Goal: Task Accomplishment & Management: Use online tool/utility

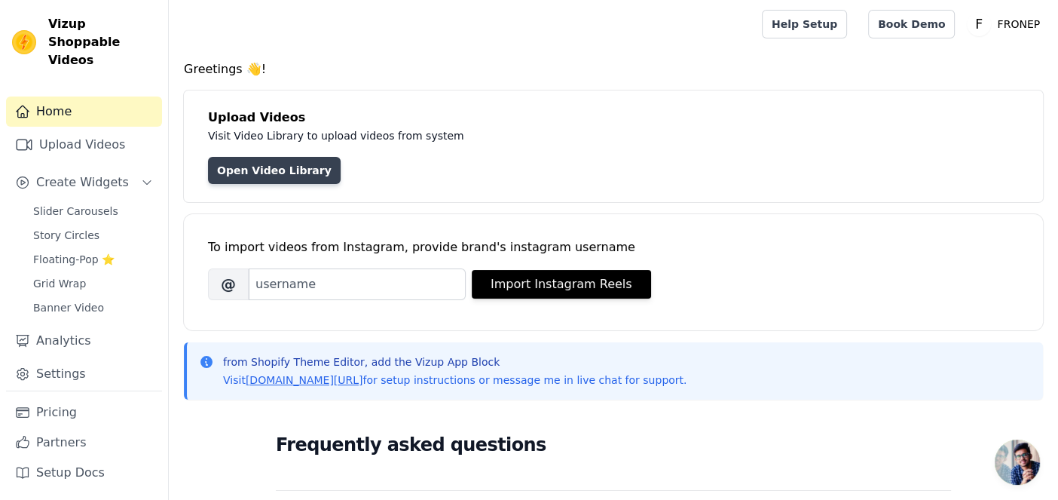
click at [283, 176] on link "Open Video Library" at bounding box center [274, 170] width 133 height 27
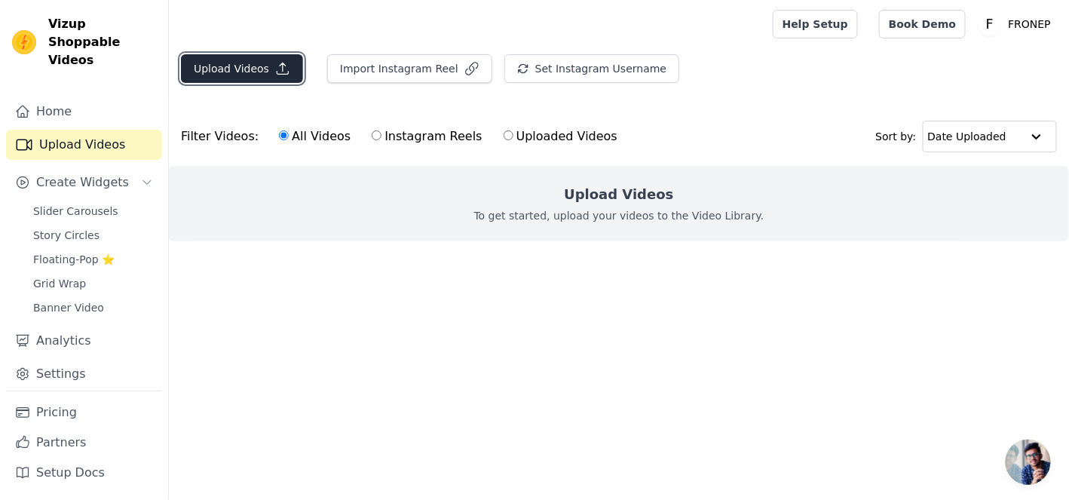
click at [252, 66] on button "Upload Videos" at bounding box center [242, 68] width 122 height 29
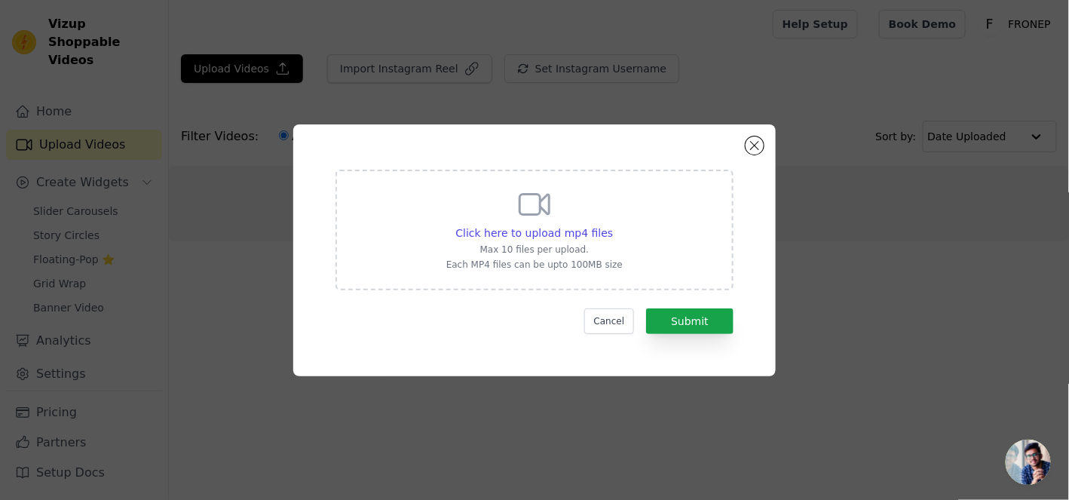
click at [517, 199] on div "Click here to upload mp4 files Max 10 files per upload. Each MP4 files can be u…" at bounding box center [534, 228] width 176 height 84
click at [612, 225] on input "Click here to upload mp4 files Max 10 files per upload. Each MP4 files can be u…" at bounding box center [612, 225] width 1 height 1
type input "C:\fakepath\1a96079fb33d439694118b1f15a45bf6.HD-1080p-2.5Mbps-57802375.mp4"
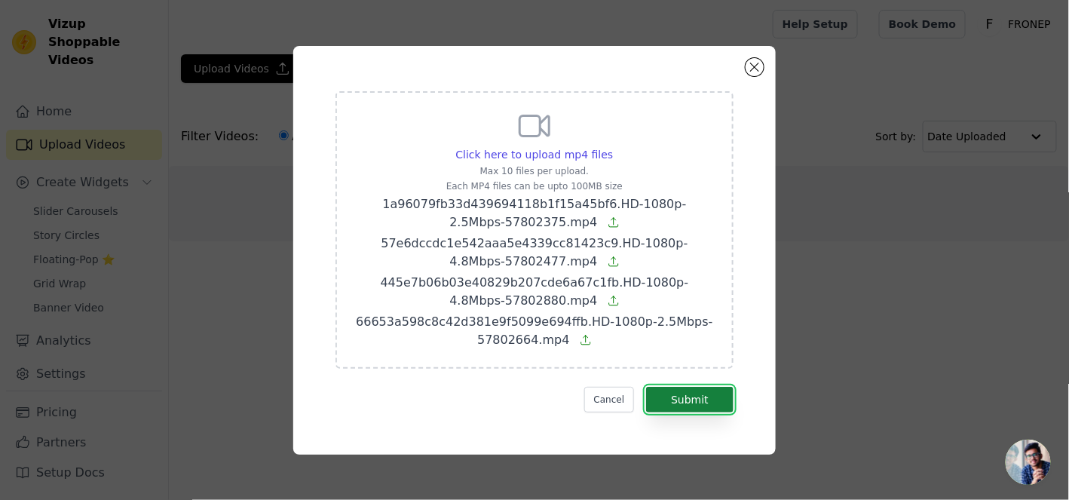
click at [719, 405] on button "Submit" at bounding box center [689, 400] width 87 height 26
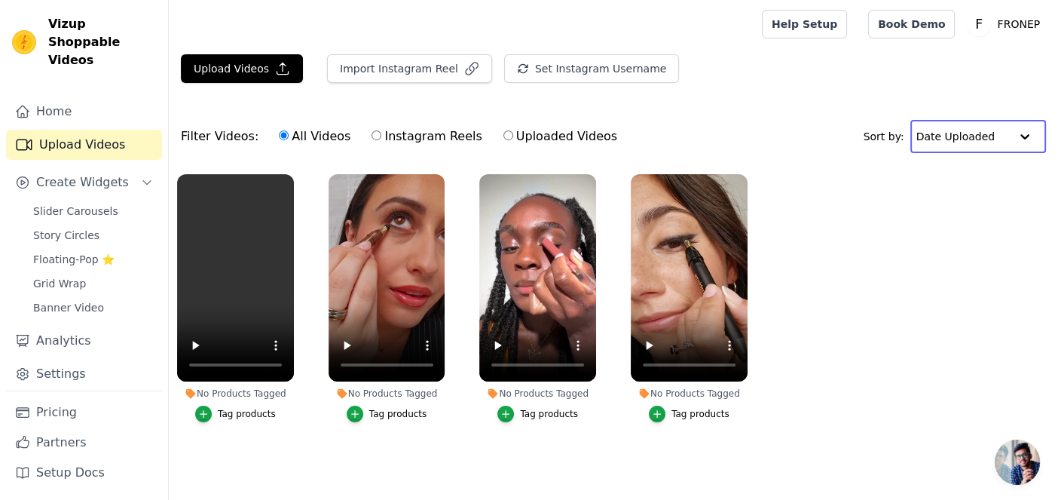
click at [990, 128] on input "text" at bounding box center [963, 136] width 93 height 30
click at [978, 231] on ul "No Products Tagged Tag products No Products Tagged Tag products No Products Tag…" at bounding box center [614, 313] width 890 height 295
click at [84, 228] on span "Story Circles" at bounding box center [66, 235] width 66 height 15
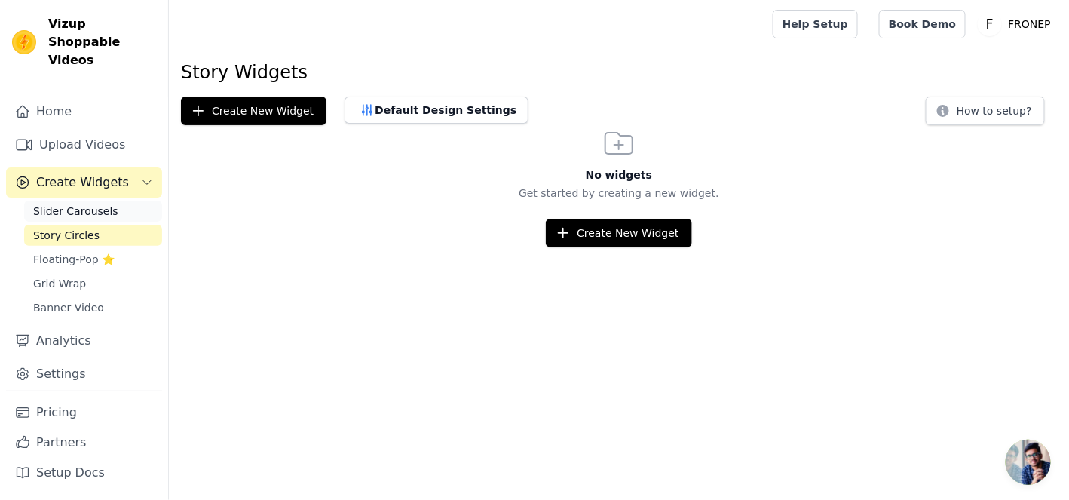
click at [103, 204] on span "Slider Carousels" at bounding box center [75, 211] width 85 height 15
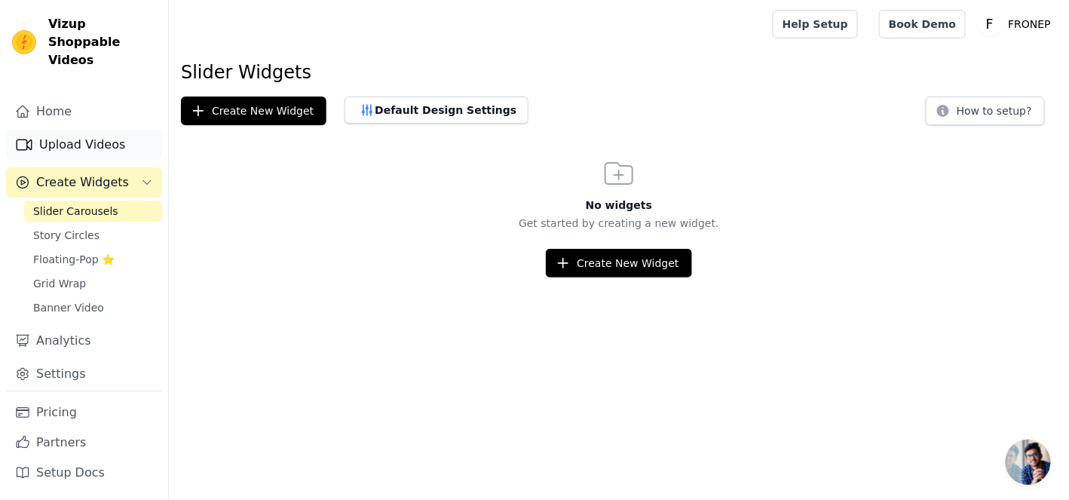
click at [103, 134] on link "Upload Videos" at bounding box center [84, 145] width 156 height 30
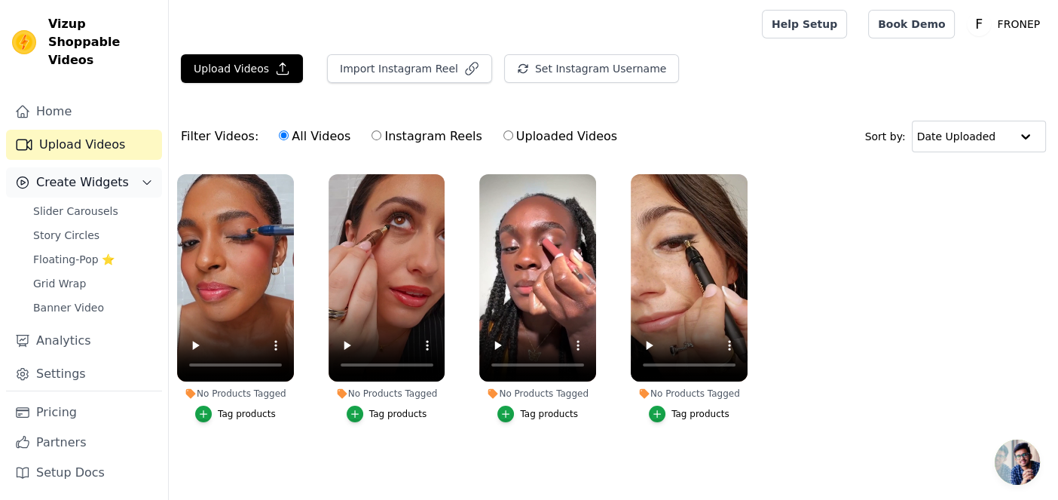
click at [111, 173] on span "Create Widgets" at bounding box center [82, 182] width 93 height 18
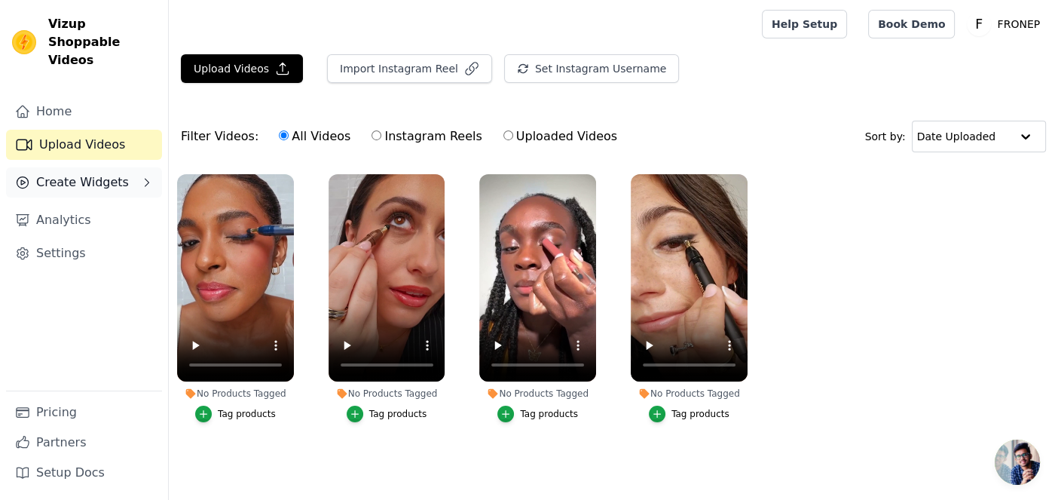
click at [111, 173] on span "Create Widgets" at bounding box center [82, 182] width 93 height 18
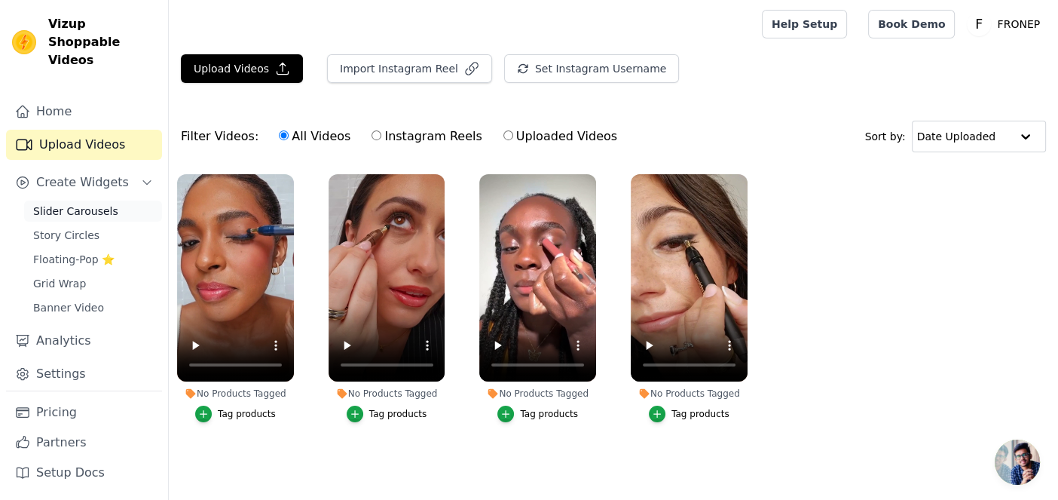
click at [106, 204] on span "Slider Carousels" at bounding box center [75, 211] width 85 height 15
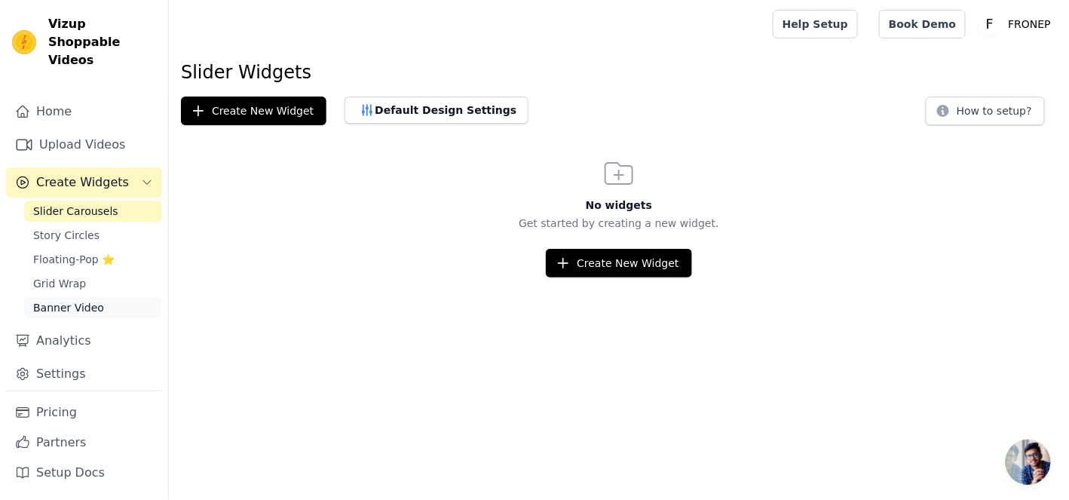
click at [124, 297] on link "Banner Video" at bounding box center [93, 307] width 138 height 21
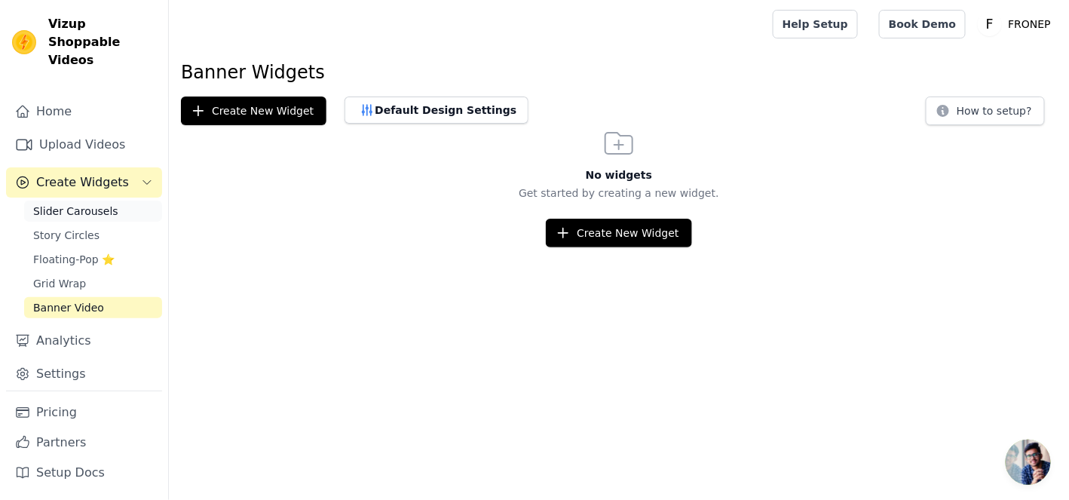
click at [119, 201] on link "Slider Carousels" at bounding box center [93, 211] width 138 height 21
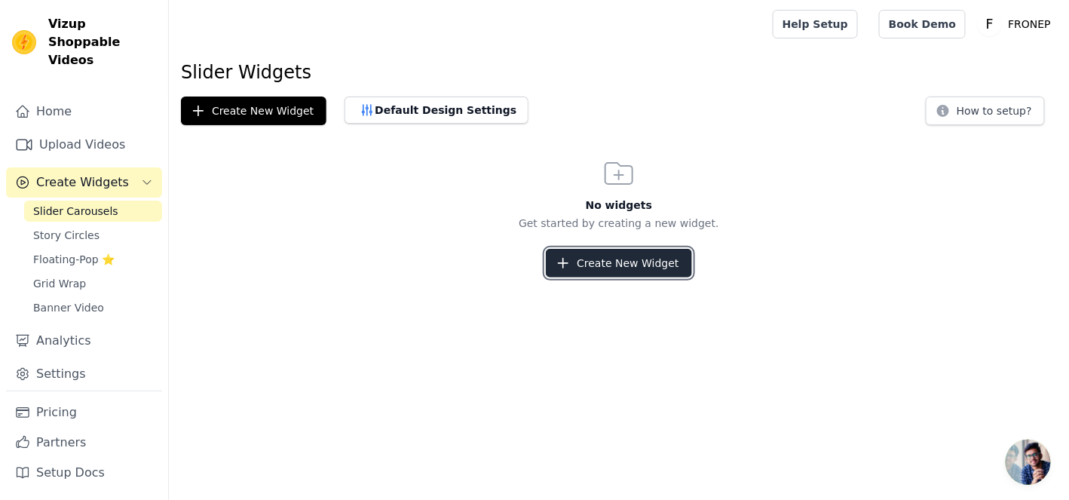
click at [583, 262] on button "Create New Widget" at bounding box center [618, 263] width 145 height 29
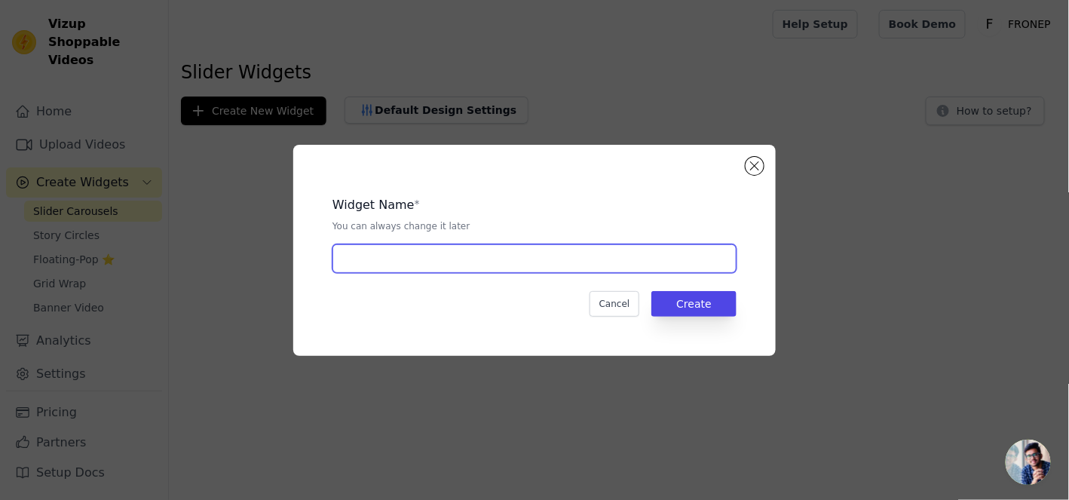
click at [581, 259] on input "text" at bounding box center [534, 258] width 404 height 29
type input "SLIDER 1"
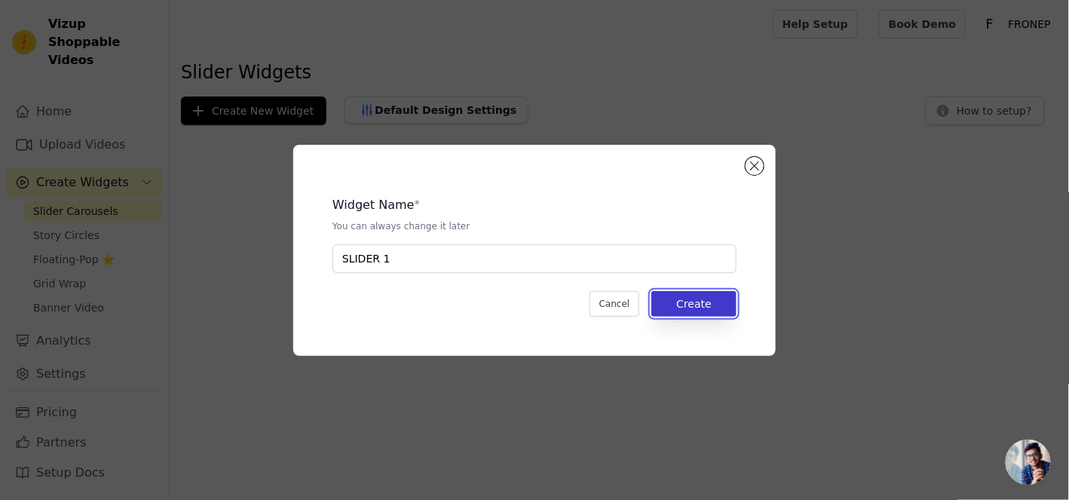
click at [679, 292] on button "Create" at bounding box center [693, 304] width 85 height 26
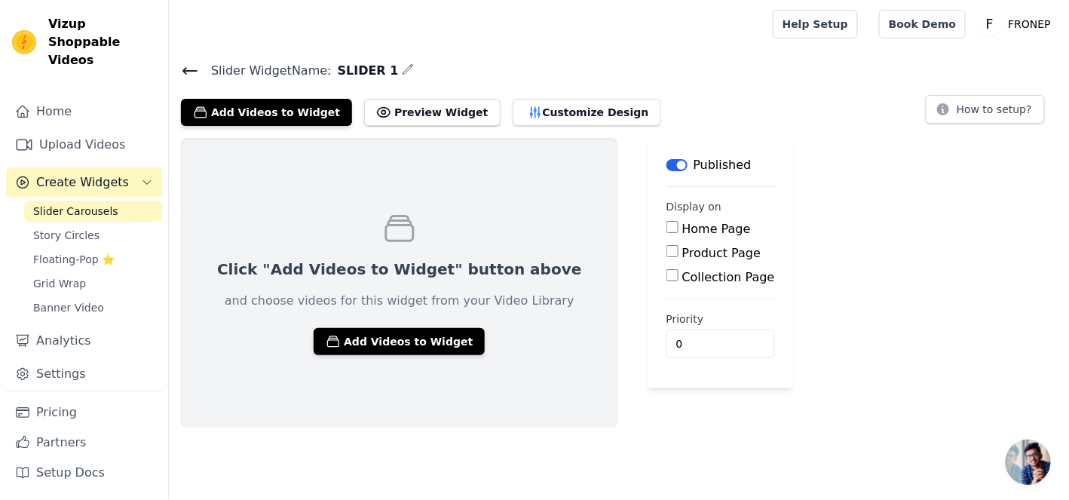
click at [666, 251] on input "Product Page" at bounding box center [672, 251] width 12 height 12
checkbox input "true"
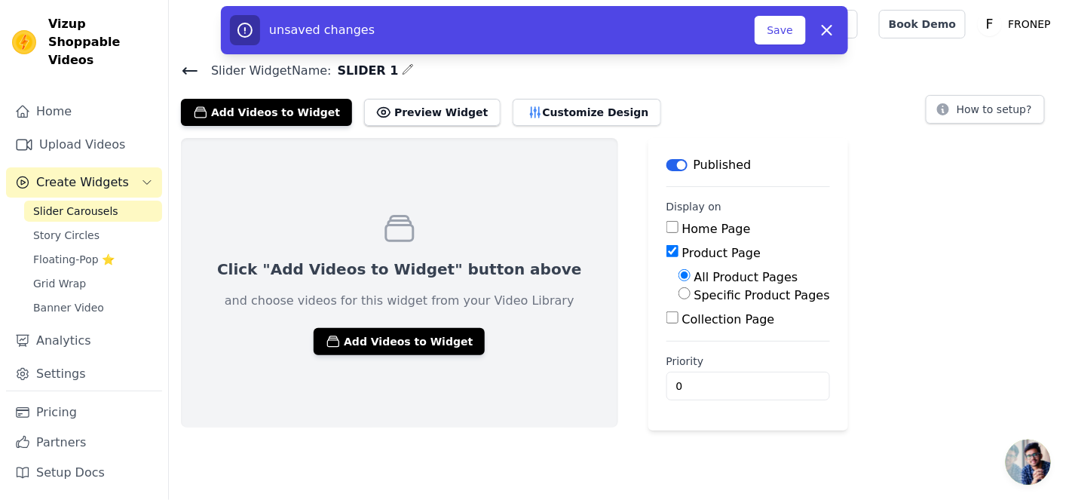
click at [678, 294] on input "Specific Product Pages" at bounding box center [684, 293] width 12 height 12
radio input "true"
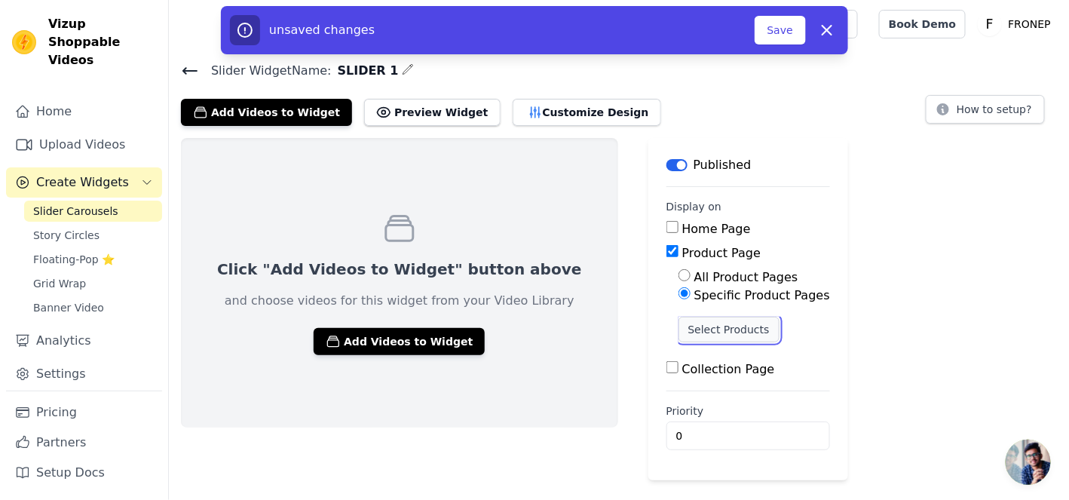
click at [678, 321] on button "Select Products" at bounding box center [728, 330] width 101 height 26
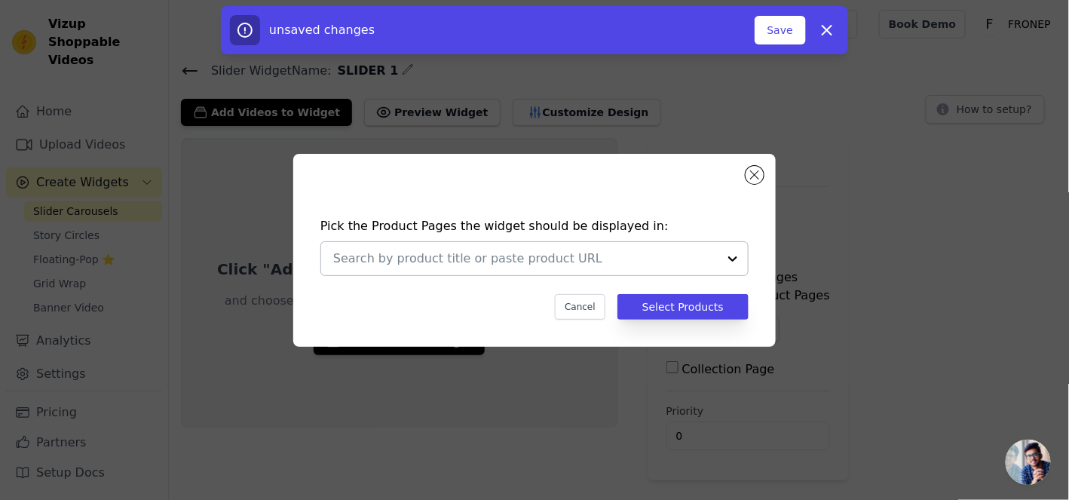
click at [662, 256] on input "text" at bounding box center [525, 259] width 384 height 18
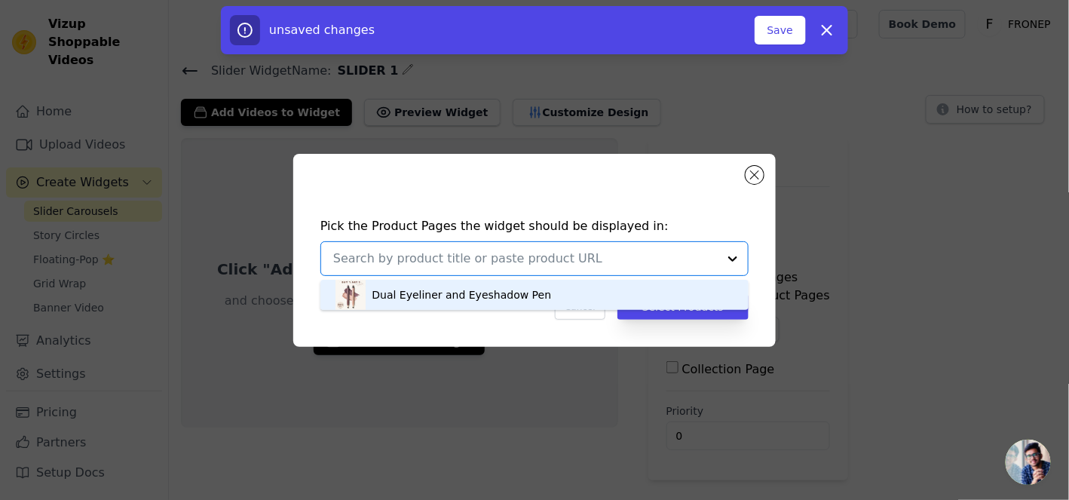
click at [642, 293] on div "Dual Eyeliner and Eyeshadow Pen" at bounding box center [534, 295] width 398 height 30
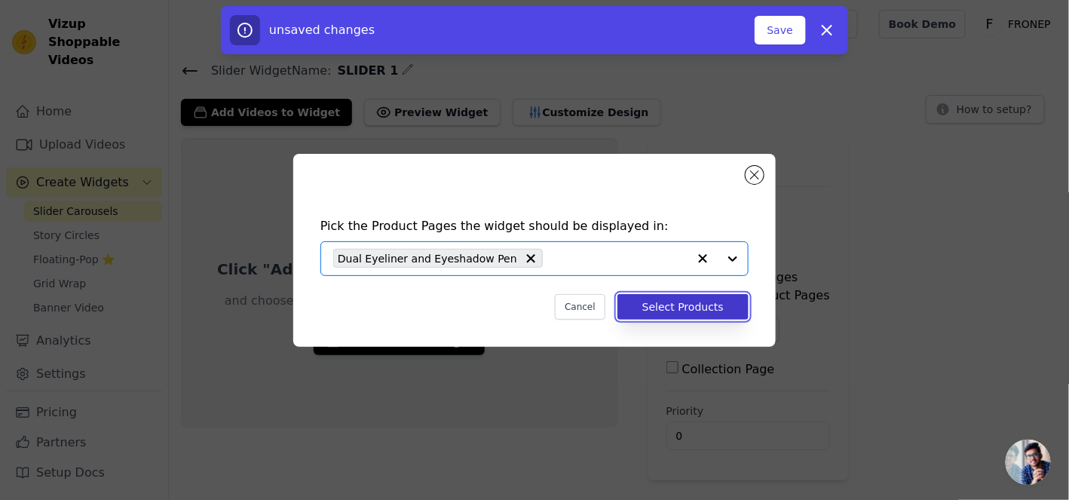
click at [669, 311] on button "Select Products" at bounding box center [682, 307] width 131 height 26
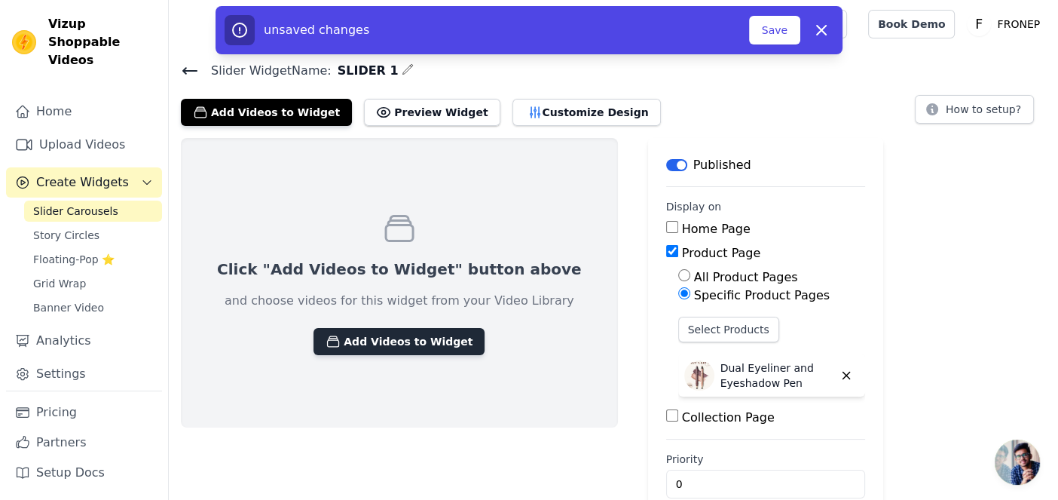
click at [419, 329] on button "Add Videos to Widget" at bounding box center [399, 341] width 171 height 27
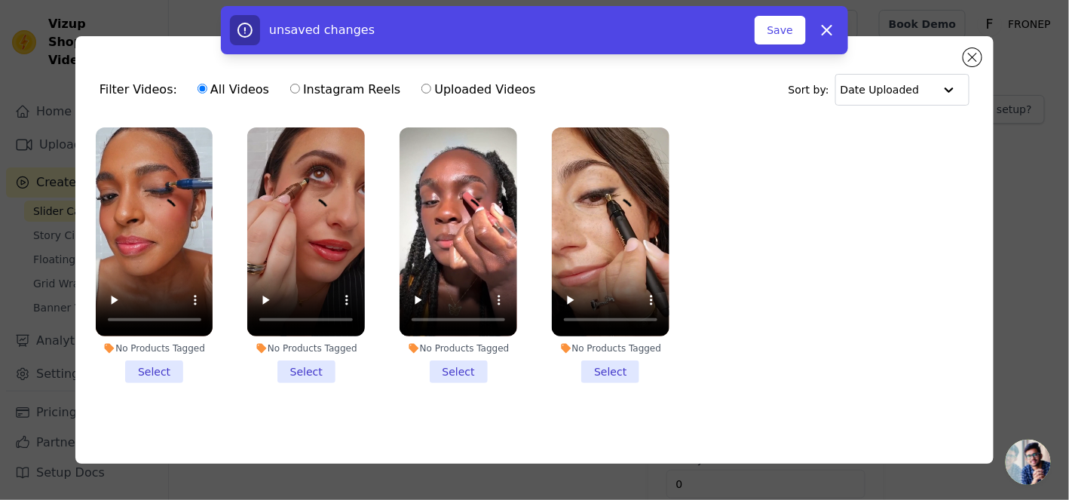
click at [323, 370] on li "No Products Tagged Select" at bounding box center [306, 255] width 118 height 256
click at [0, 0] on input "No Products Tagged Select" at bounding box center [0, 0] width 0 height 0
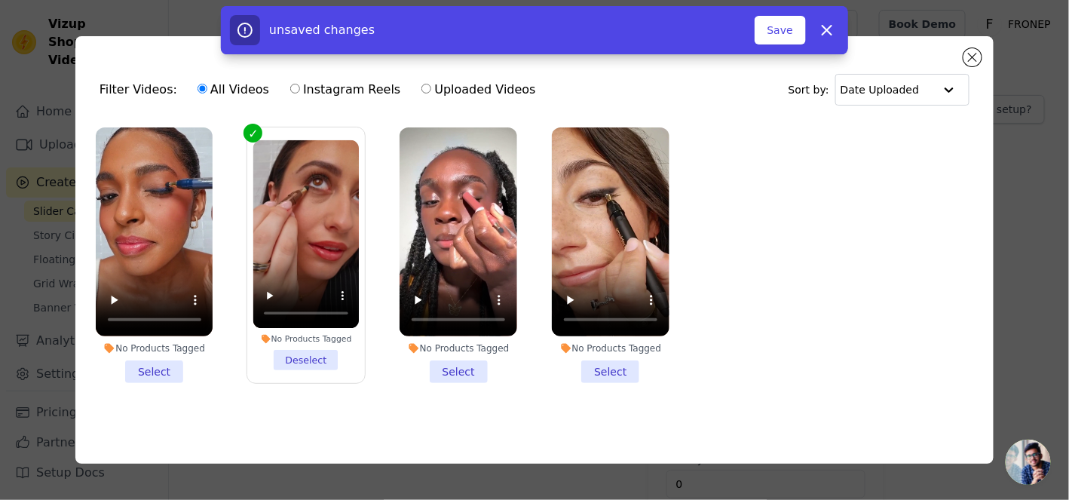
click at [182, 365] on li "No Products Tagged Select" at bounding box center [155, 255] width 118 height 256
click at [0, 0] on input "No Products Tagged Select" at bounding box center [0, 0] width 0 height 0
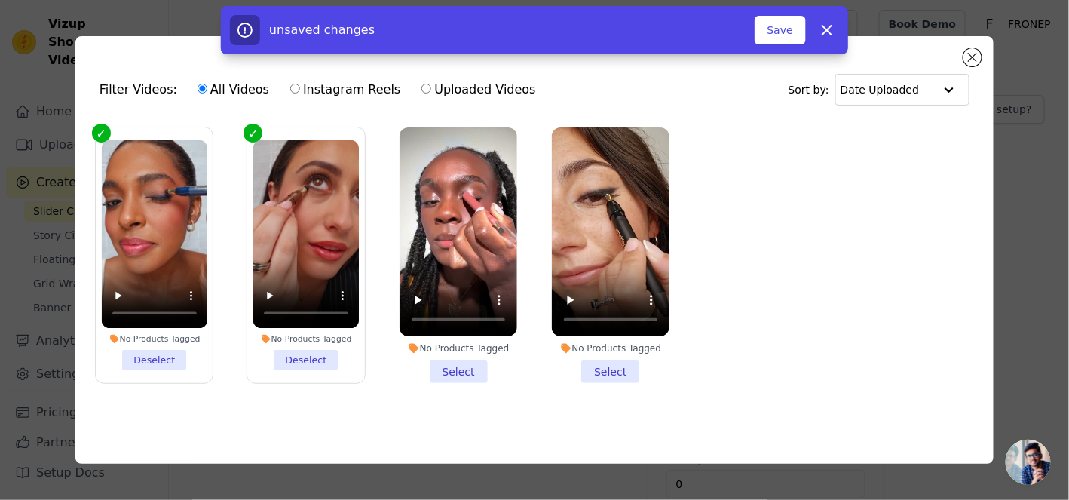
click at [449, 366] on li "No Products Tagged Select" at bounding box center [459, 255] width 118 height 256
click at [0, 0] on input "No Products Tagged Select" at bounding box center [0, 0] width 0 height 0
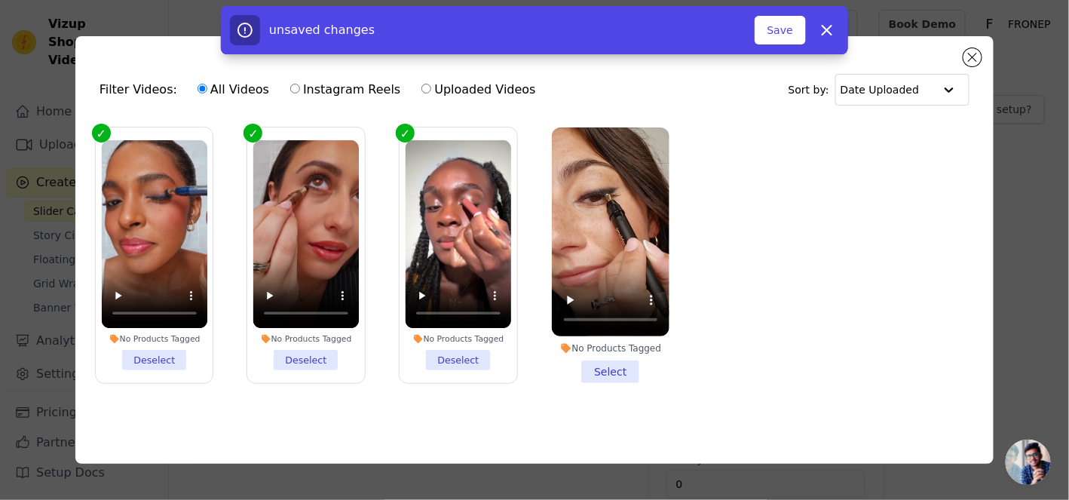
click at [605, 375] on li "No Products Tagged Select" at bounding box center [611, 255] width 118 height 256
click at [0, 0] on input "No Products Tagged Select" at bounding box center [0, 0] width 0 height 0
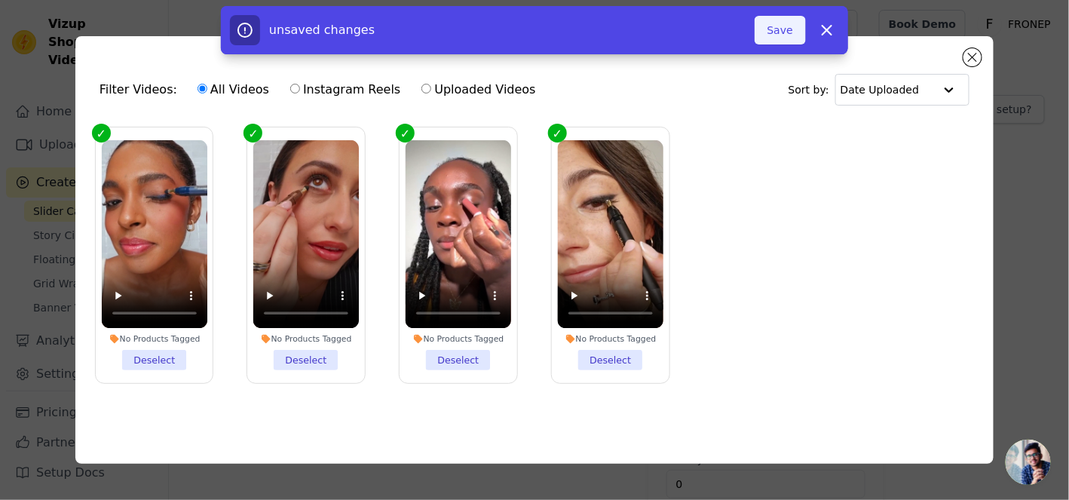
click at [786, 39] on button "Save" at bounding box center [780, 30] width 51 height 29
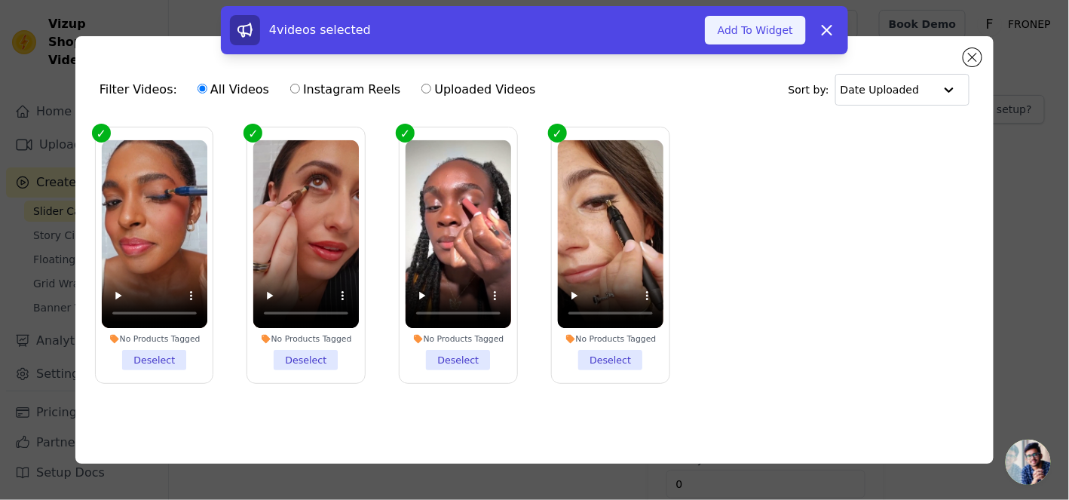
click at [792, 35] on button "Add To Widget" at bounding box center [755, 30] width 101 height 29
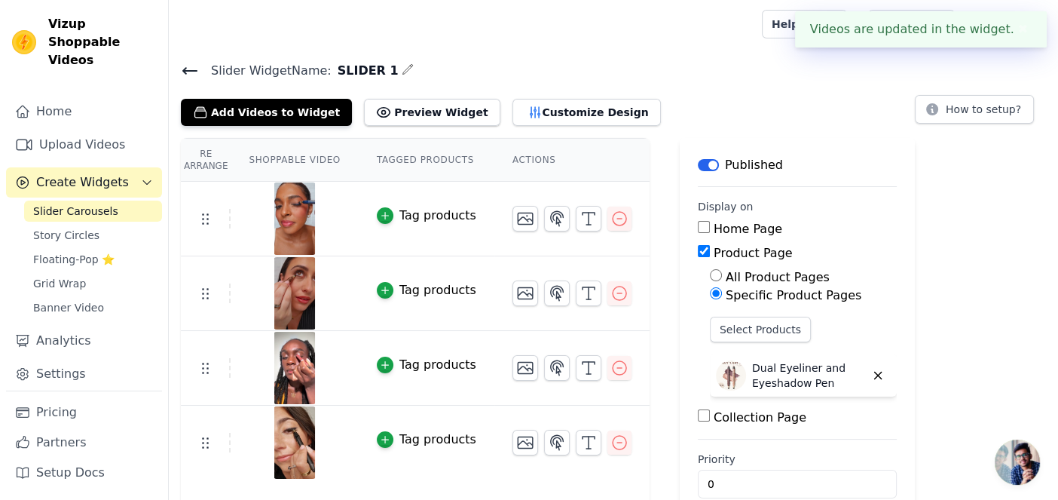
scroll to position [26, 0]
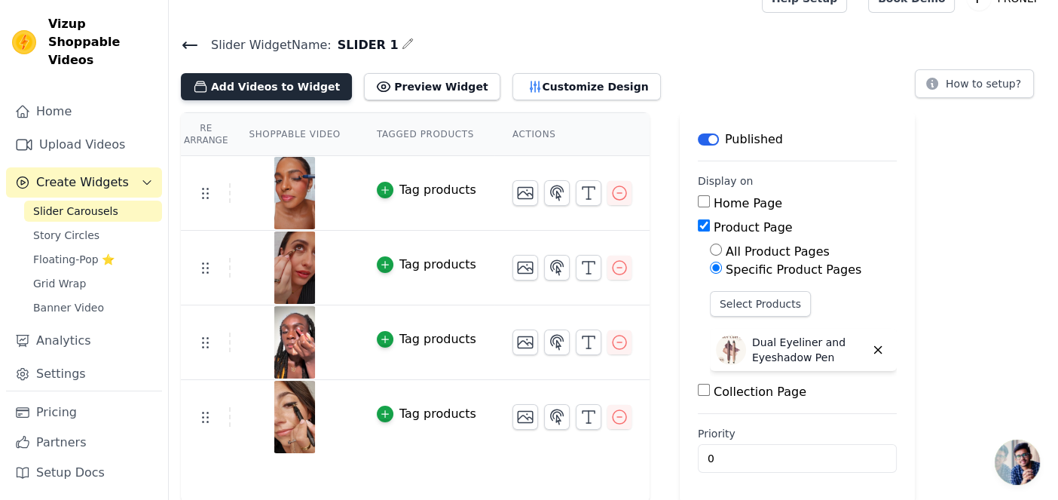
click at [291, 88] on button "Add Videos to Widget" at bounding box center [266, 86] width 171 height 27
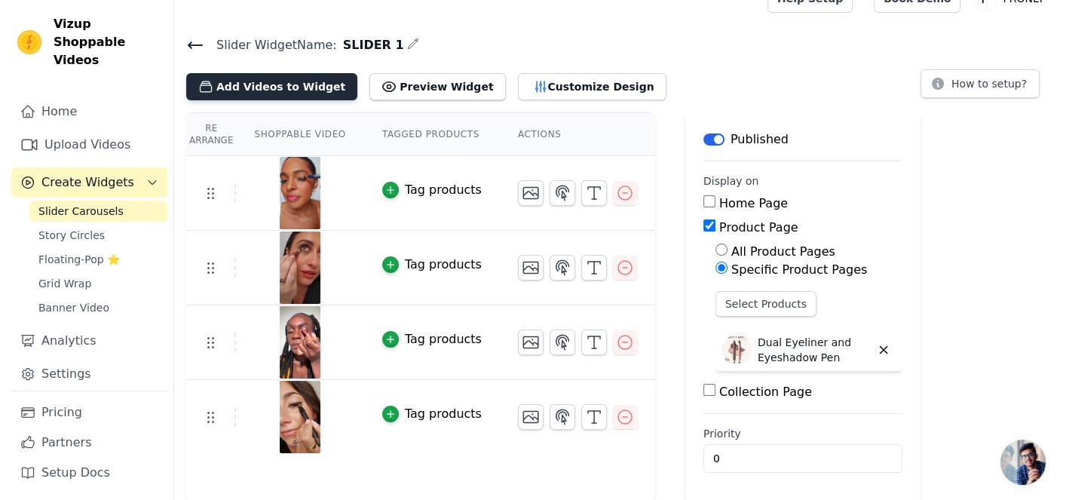
scroll to position [0, 0]
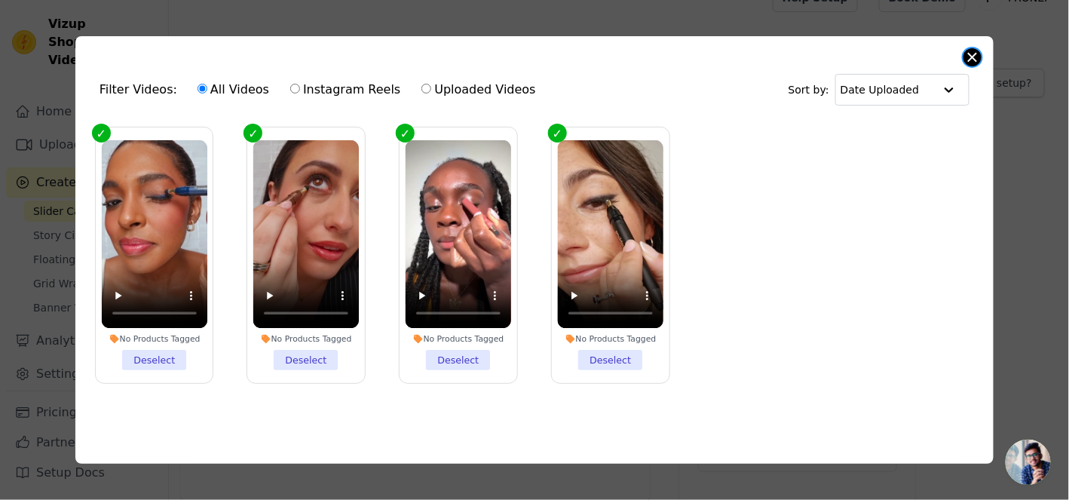
click at [970, 57] on button "Close modal" at bounding box center [972, 57] width 18 height 18
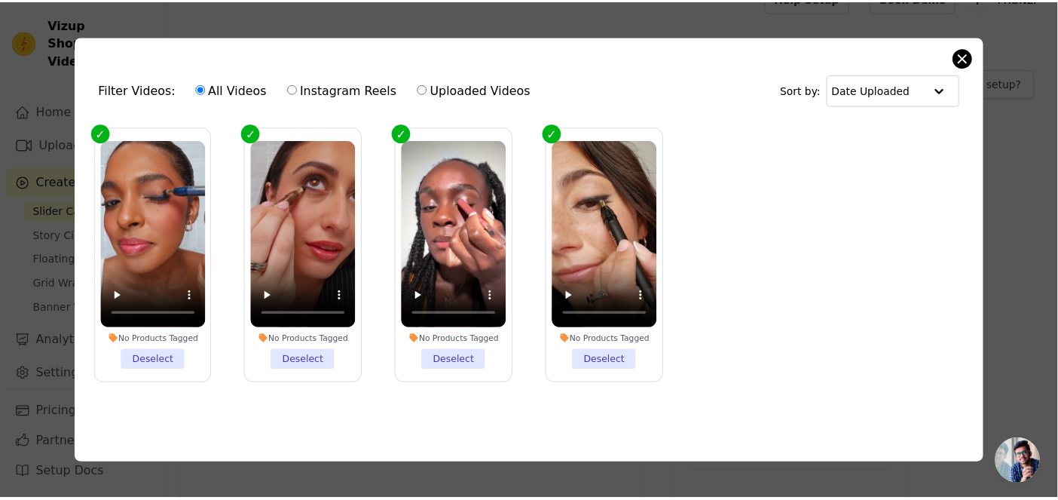
scroll to position [26, 0]
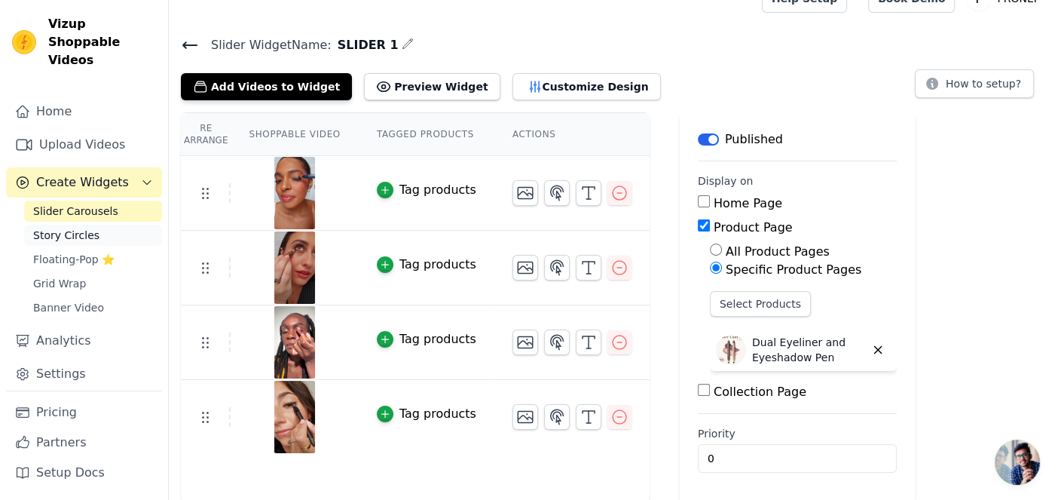
click at [97, 225] on link "Story Circles" at bounding box center [93, 235] width 138 height 21
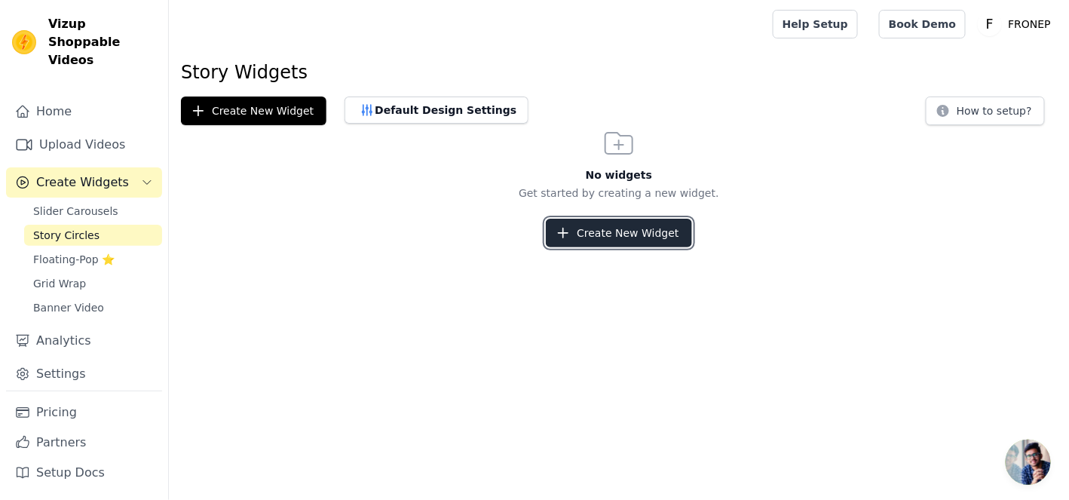
click at [602, 234] on button "Create New Widget" at bounding box center [618, 233] width 145 height 29
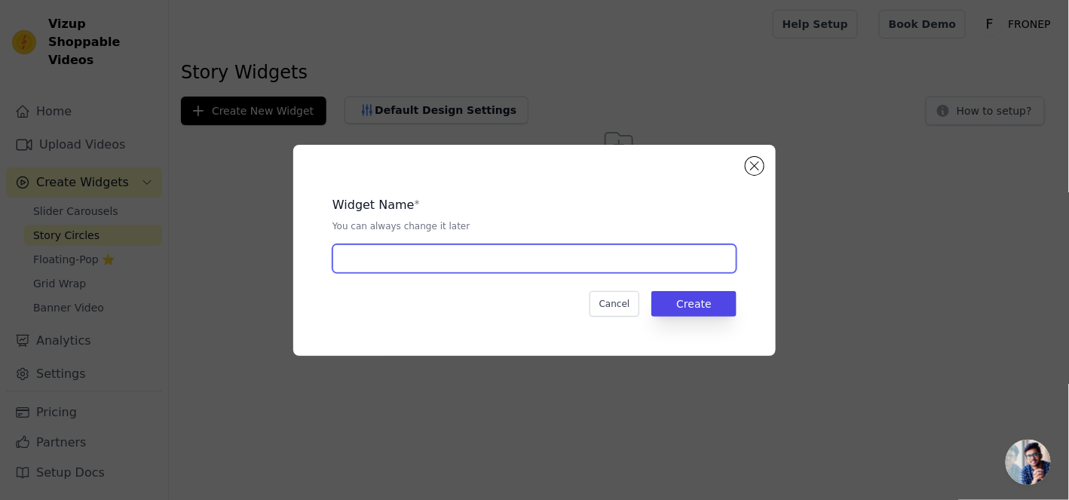
click at [572, 268] on input "text" at bounding box center [534, 258] width 404 height 29
type input "SLIDER 1"
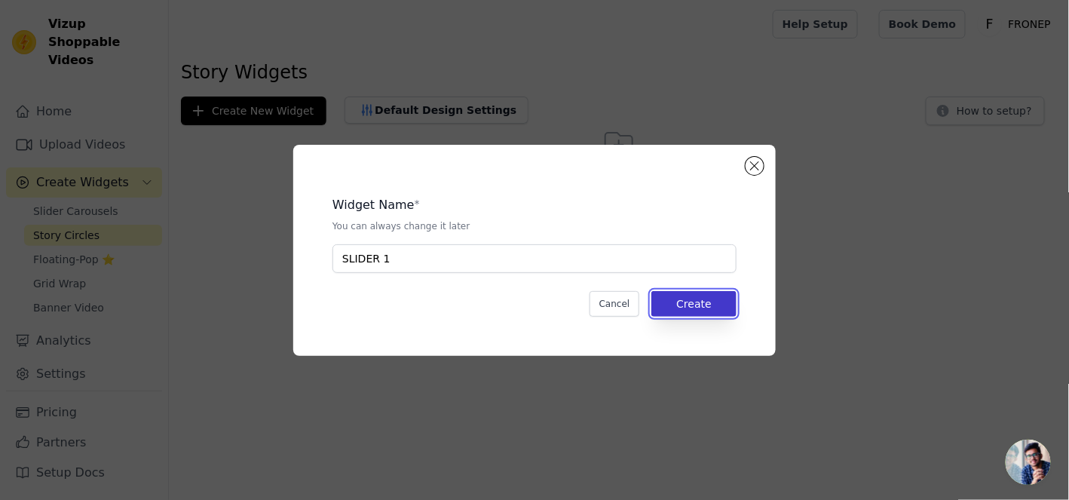
click at [697, 292] on button "Create" at bounding box center [693, 304] width 85 height 26
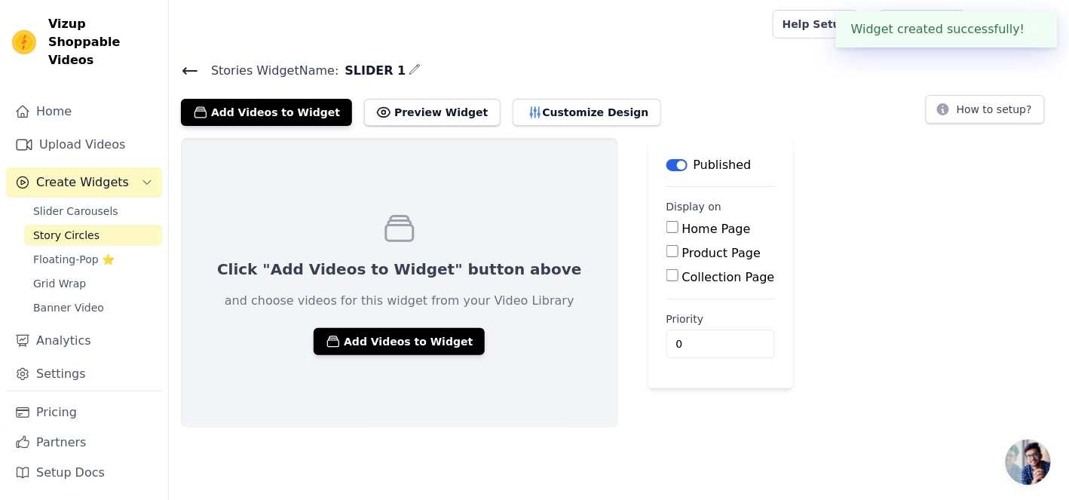
click at [666, 249] on input "Product Page" at bounding box center [672, 251] width 12 height 12
checkbox input "true"
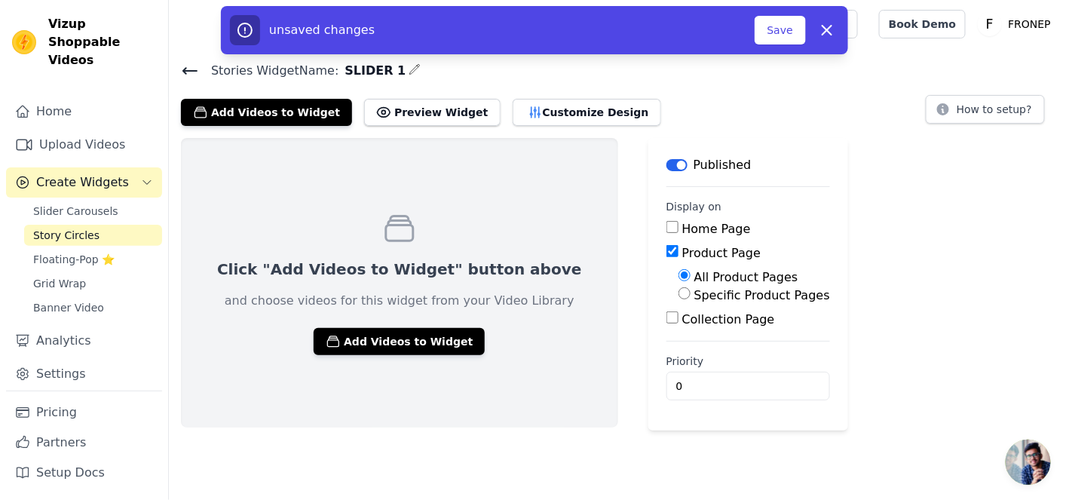
click at [694, 291] on label "Specific Product Pages" at bounding box center [762, 295] width 136 height 14
click at [678, 291] on input "Specific Product Pages" at bounding box center [684, 293] width 12 height 12
radio input "true"
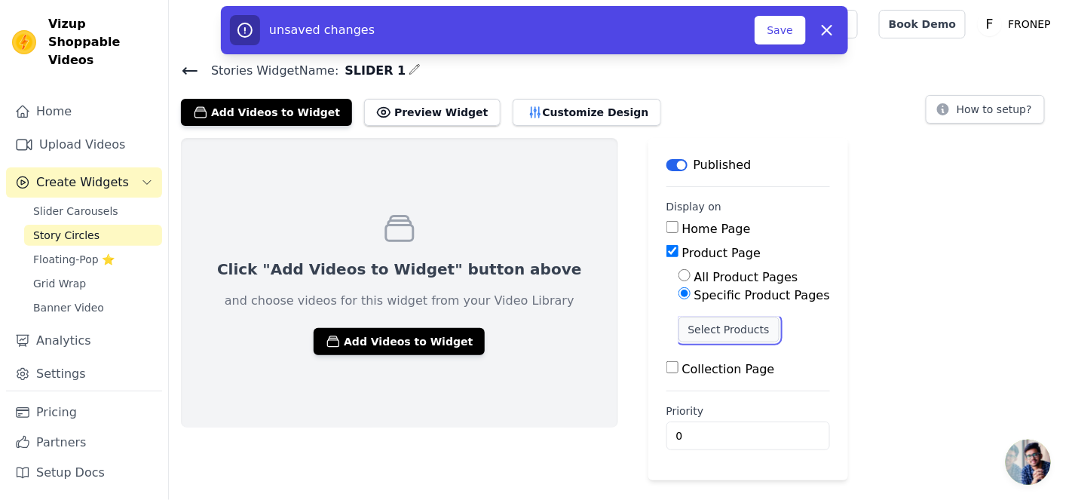
click at [678, 317] on button "Select Products" at bounding box center [728, 330] width 101 height 26
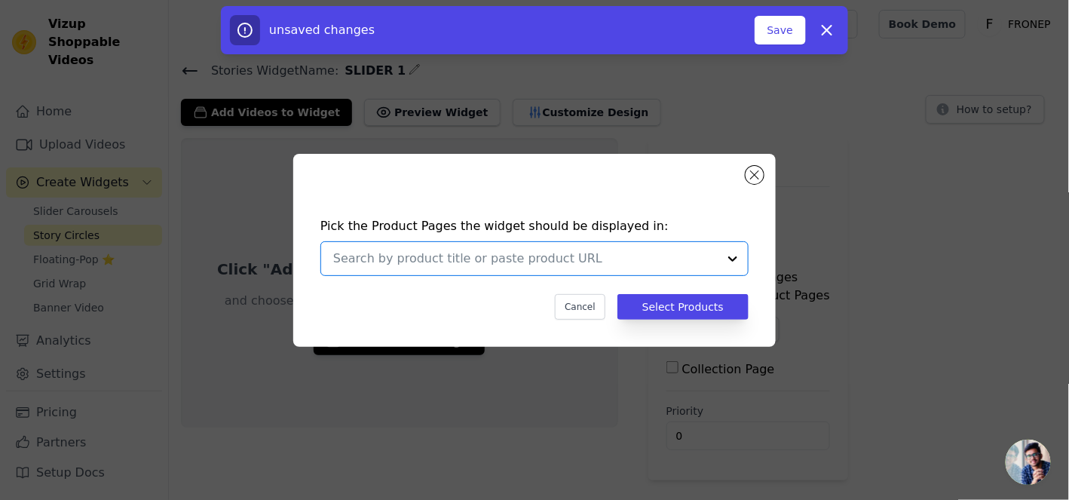
click at [559, 260] on input "text" at bounding box center [525, 259] width 384 height 18
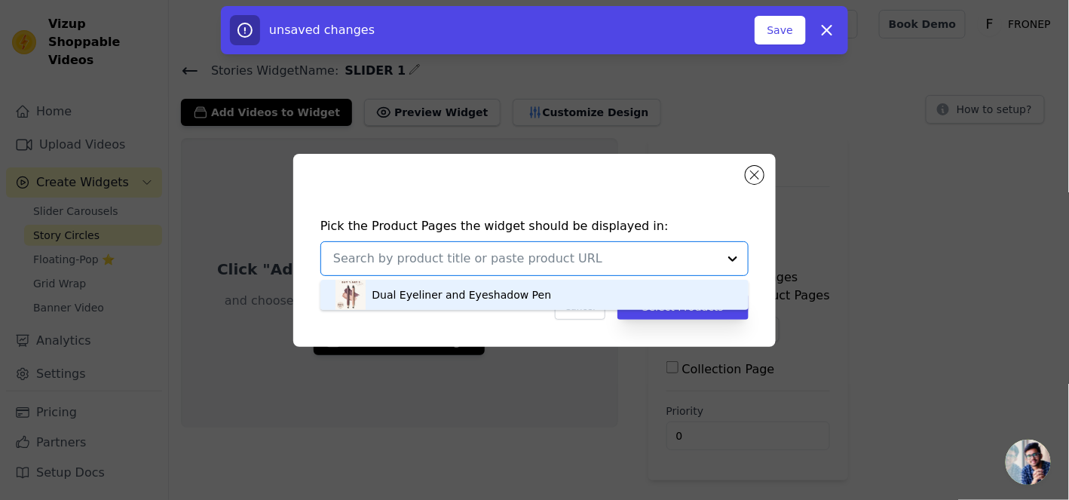
click at [555, 280] on div "Dual Eyeliner and Eyeshadow Pen" at bounding box center [534, 295] width 398 height 30
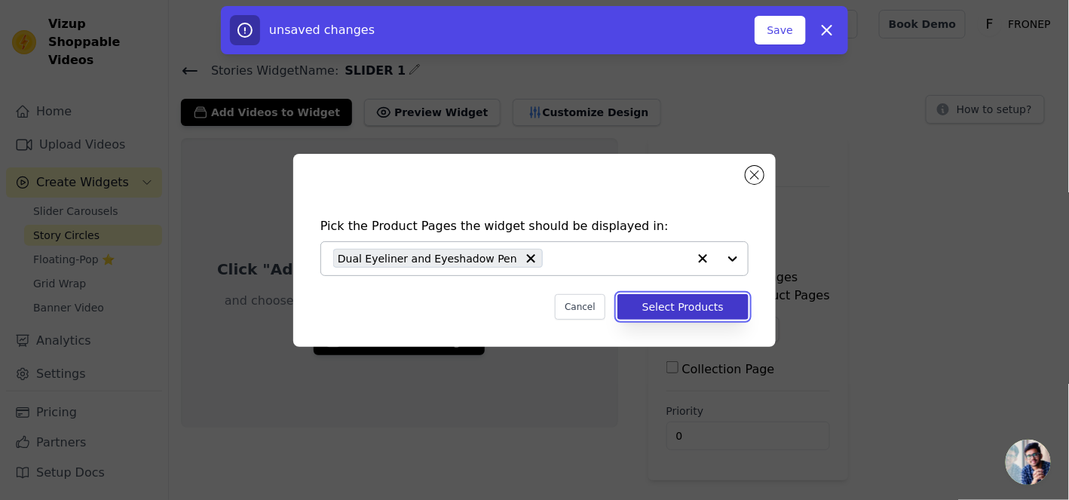
click at [655, 296] on button "Select Products" at bounding box center [682, 307] width 131 height 26
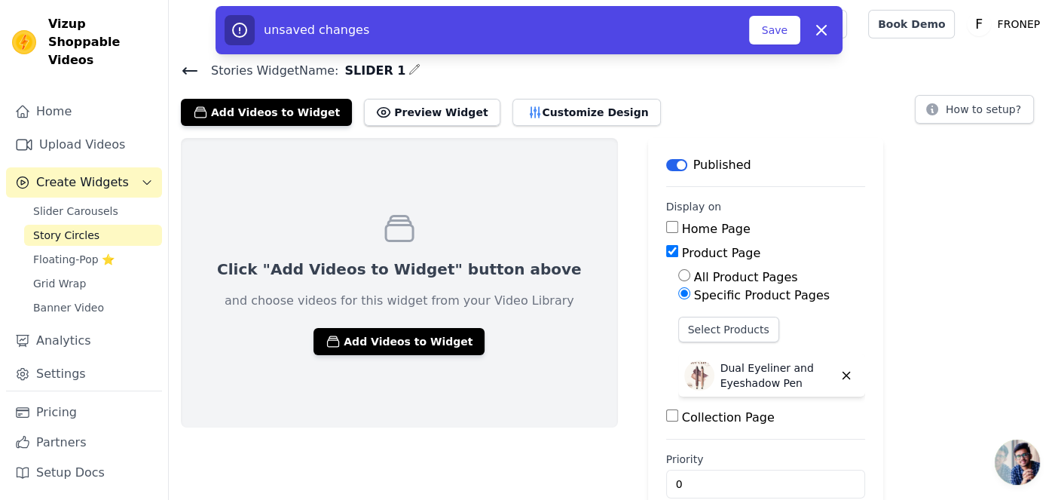
scroll to position [26, 0]
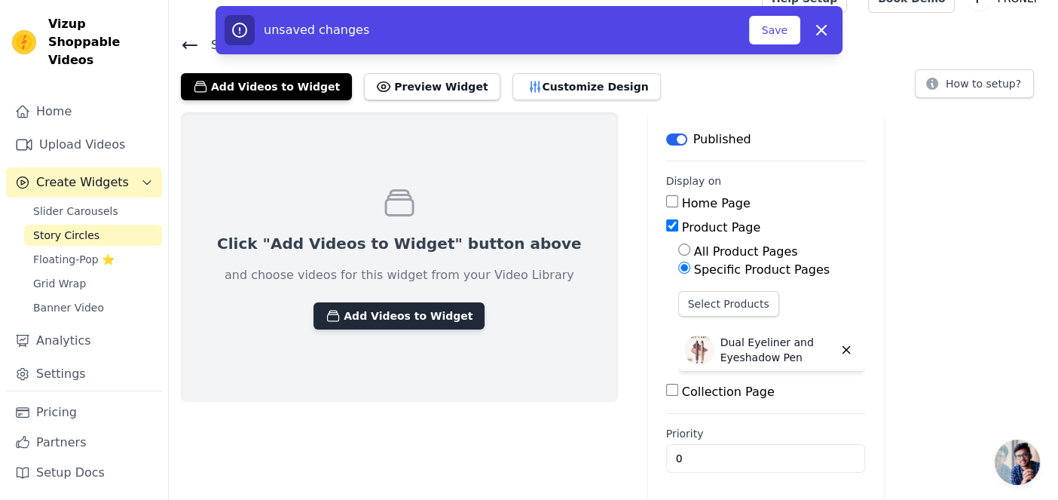
click at [399, 315] on button "Add Videos to Widget" at bounding box center [399, 315] width 171 height 27
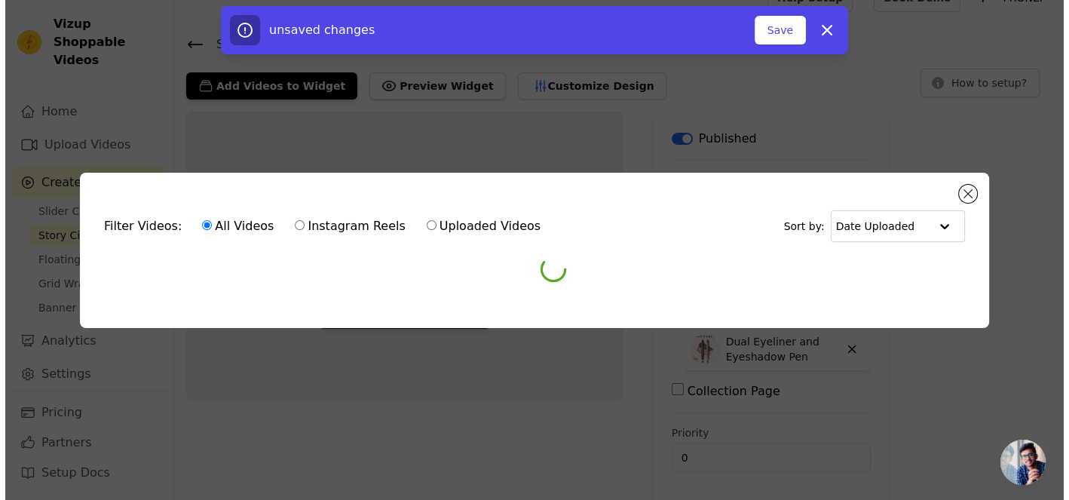
scroll to position [0, 0]
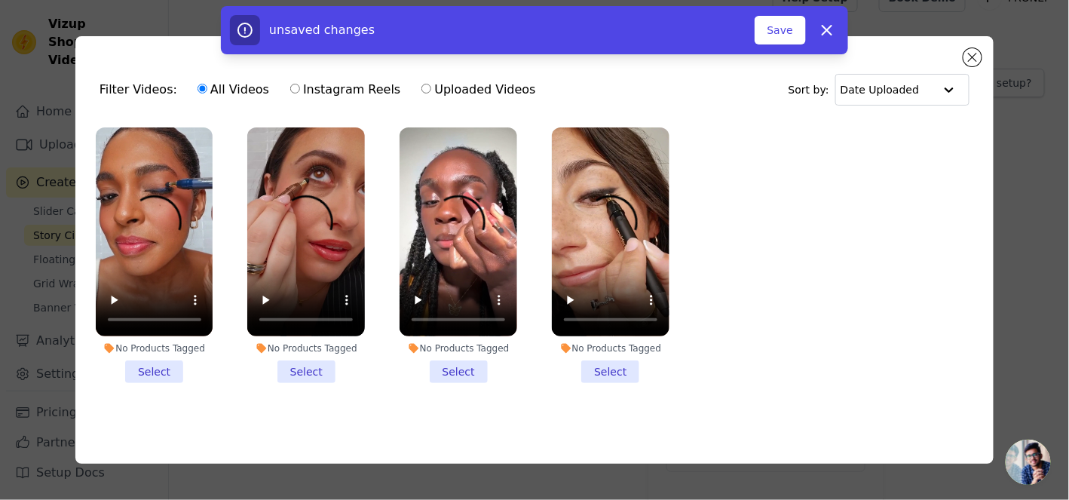
drag, startPoint x: 456, startPoint y: 362, endPoint x: 475, endPoint y: 365, distance: 19.1
click at [459, 363] on li "No Products Tagged Select" at bounding box center [459, 255] width 118 height 256
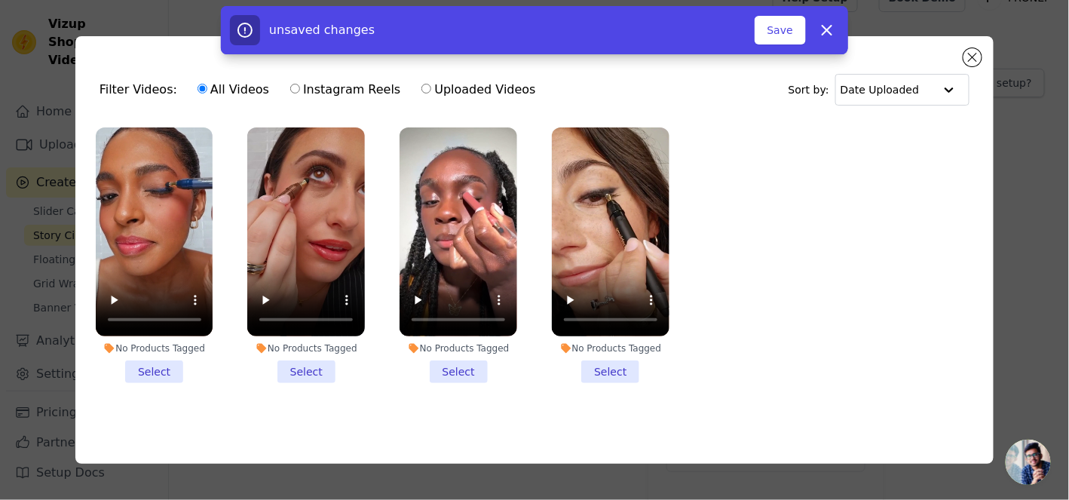
click at [590, 364] on li "No Products Tagged Select" at bounding box center [611, 255] width 118 height 256
click at [0, 0] on input "No Products Tagged Select" at bounding box center [0, 0] width 0 height 0
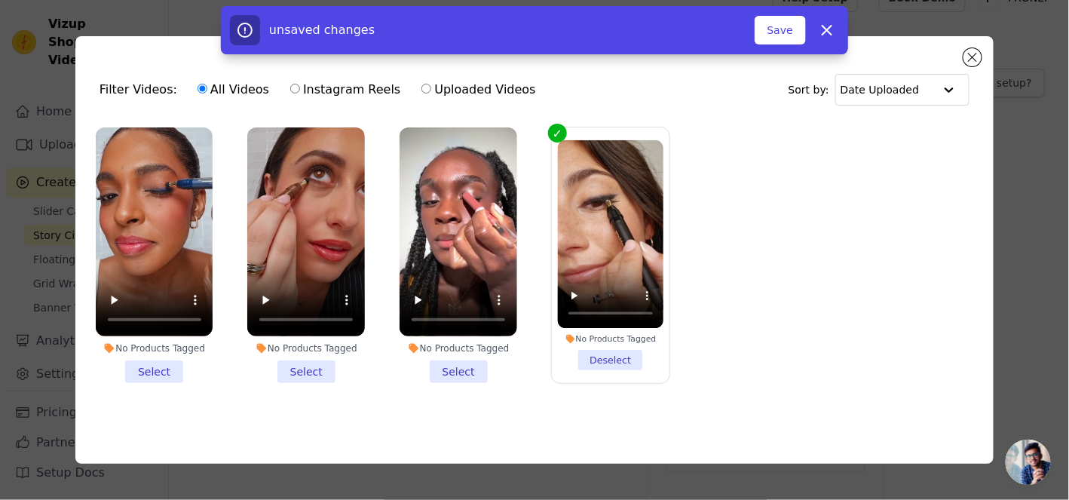
click at [463, 358] on li "No Products Tagged Select" at bounding box center [459, 255] width 118 height 256
click at [0, 0] on input "No Products Tagged Select" at bounding box center [0, 0] width 0 height 0
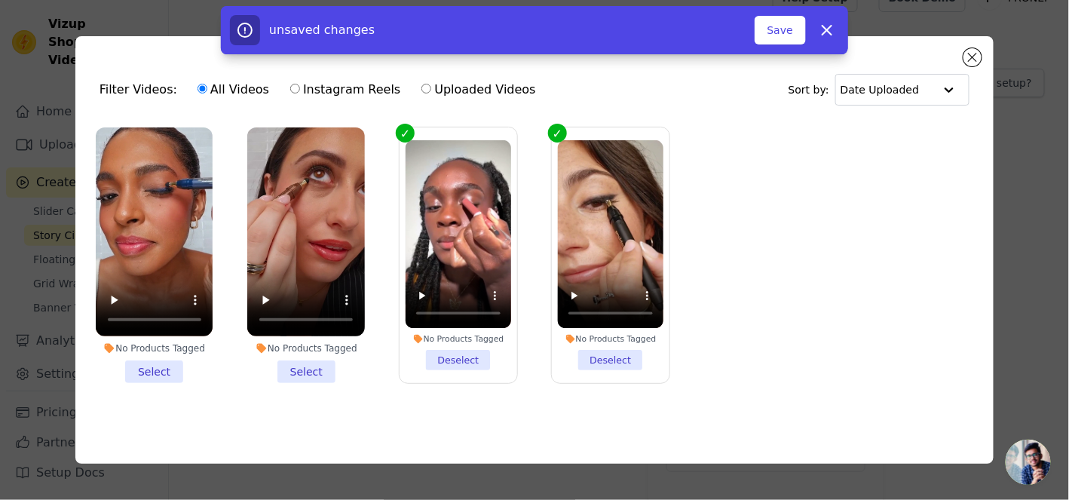
click at [323, 355] on li "No Products Tagged Select" at bounding box center [306, 255] width 118 height 256
click at [0, 0] on input "No Products Tagged Select" at bounding box center [0, 0] width 0 height 0
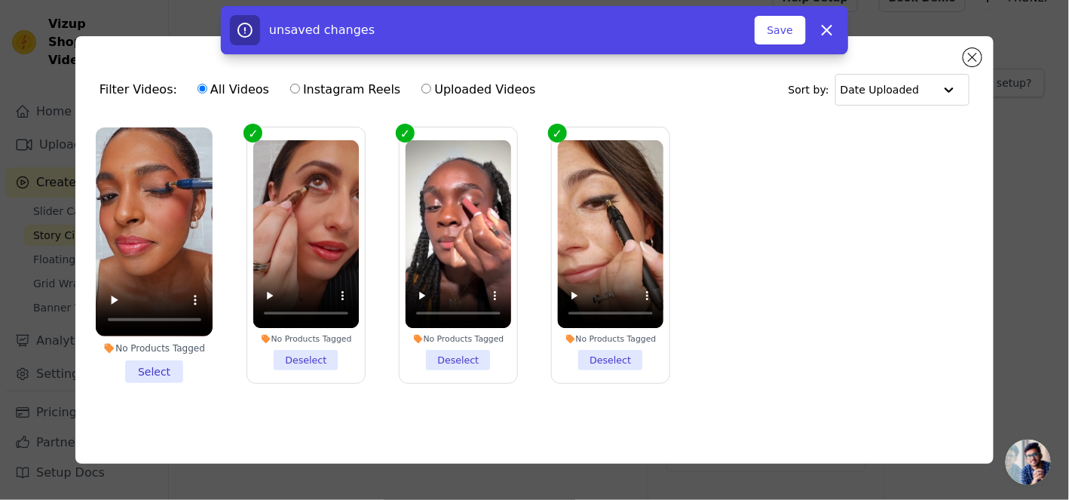
click at [170, 371] on li "No Products Tagged Select" at bounding box center [155, 255] width 118 height 256
click at [0, 0] on input "No Products Tagged Select" at bounding box center [0, 0] width 0 height 0
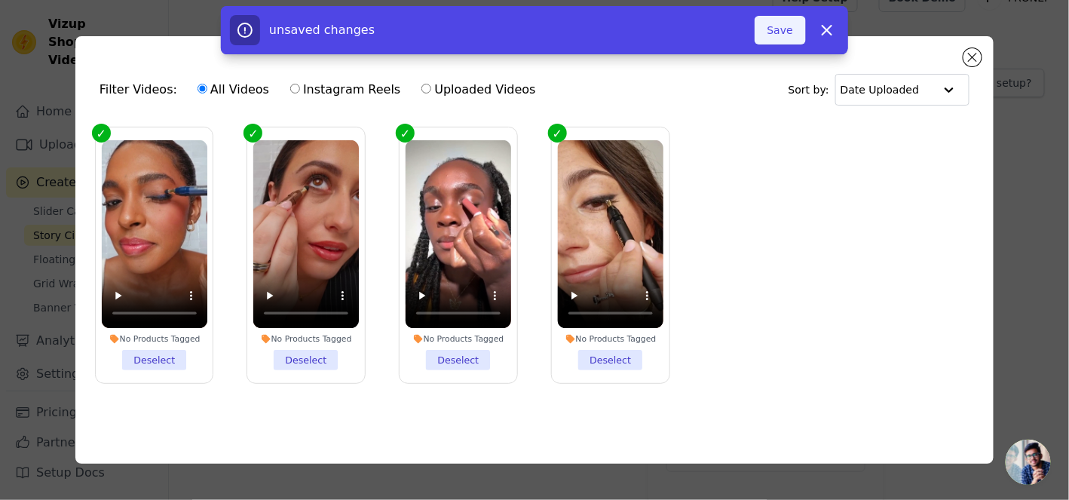
click at [790, 36] on button "Save" at bounding box center [780, 30] width 51 height 29
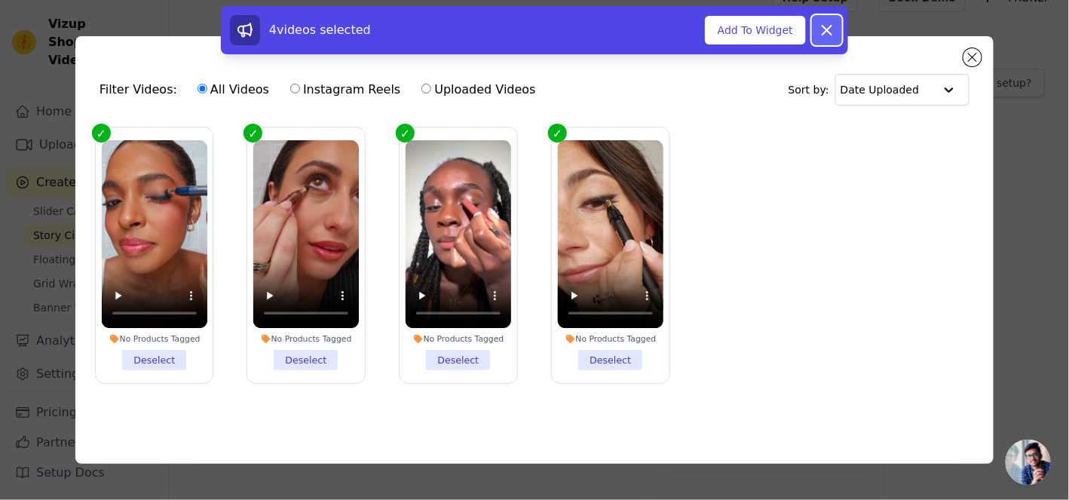
click at [834, 33] on icon at bounding box center [827, 30] width 18 height 18
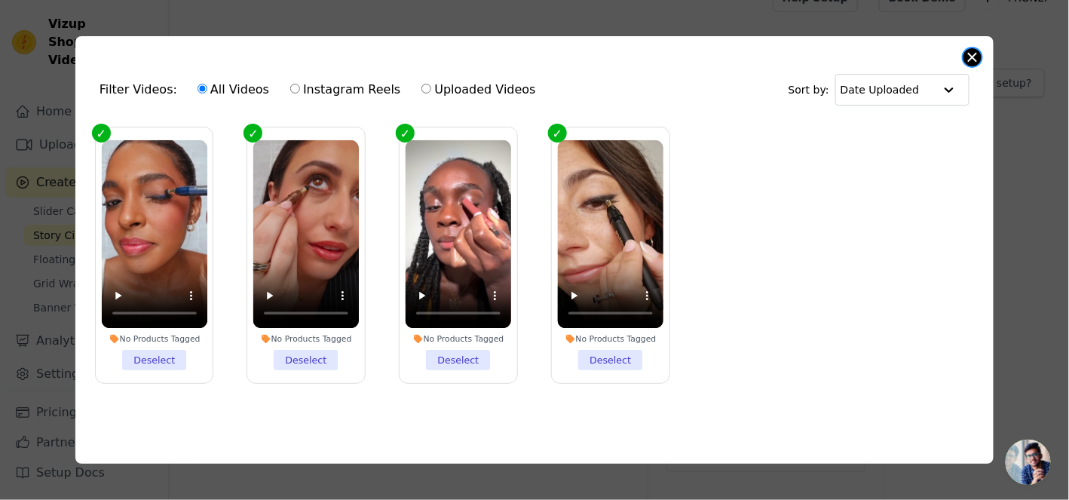
click at [966, 51] on button "Close modal" at bounding box center [972, 57] width 18 height 18
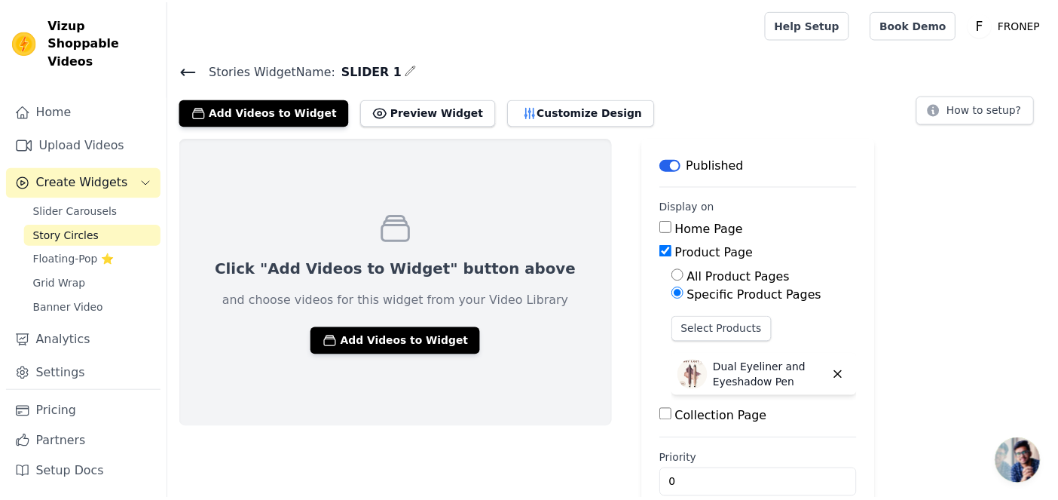
scroll to position [26, 0]
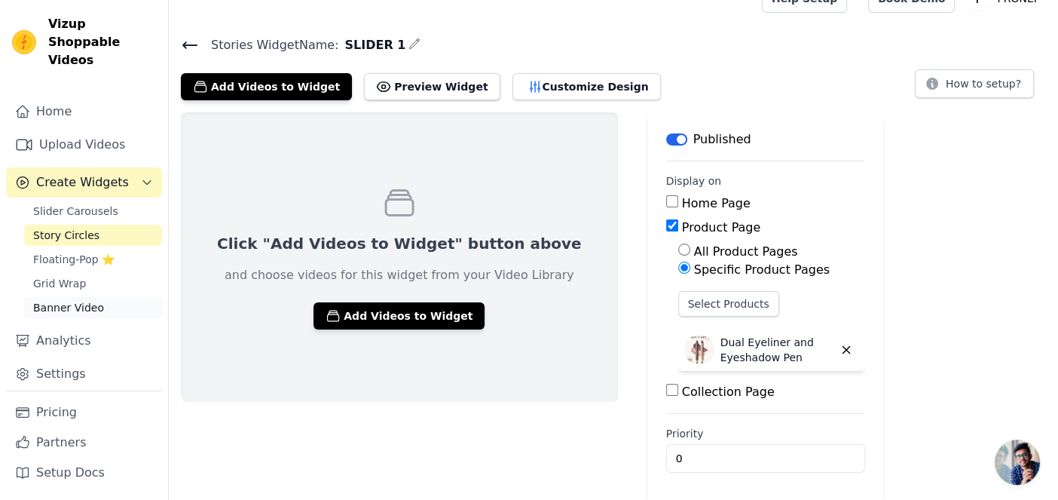
click at [100, 297] on link "Banner Video" at bounding box center [93, 307] width 138 height 21
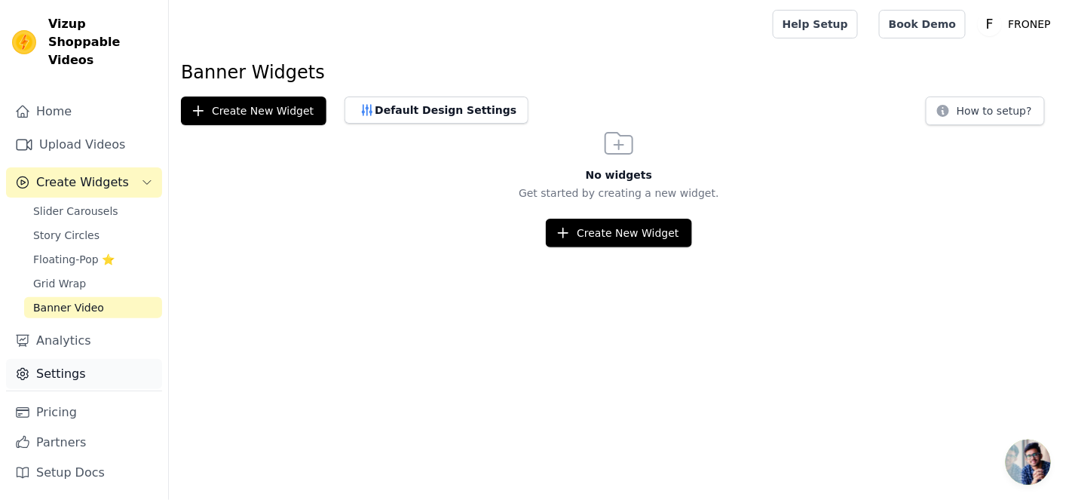
click at [72, 359] on link "Settings" at bounding box center [84, 374] width 156 height 30
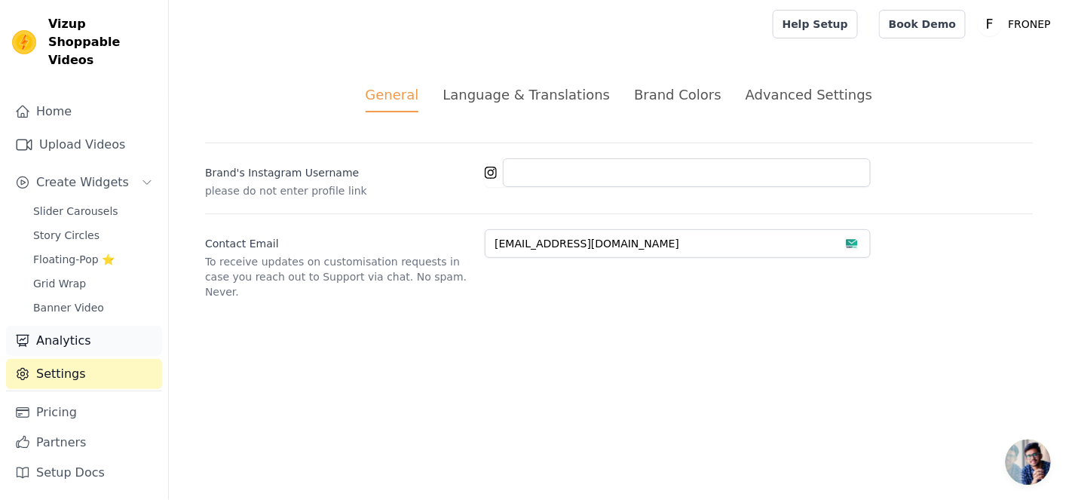
click at [89, 328] on link "Analytics" at bounding box center [84, 341] width 156 height 30
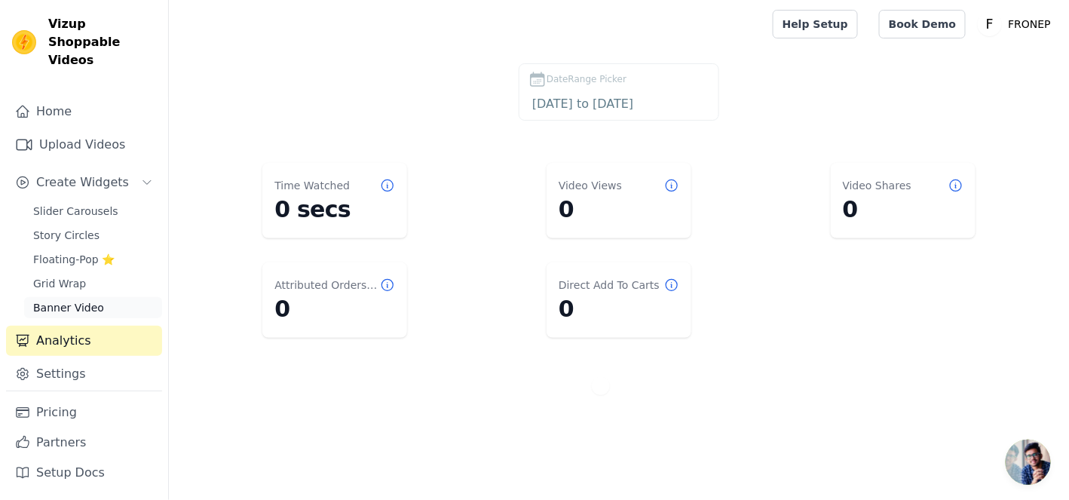
click at [113, 297] on link "Banner Video" at bounding box center [93, 307] width 138 height 21
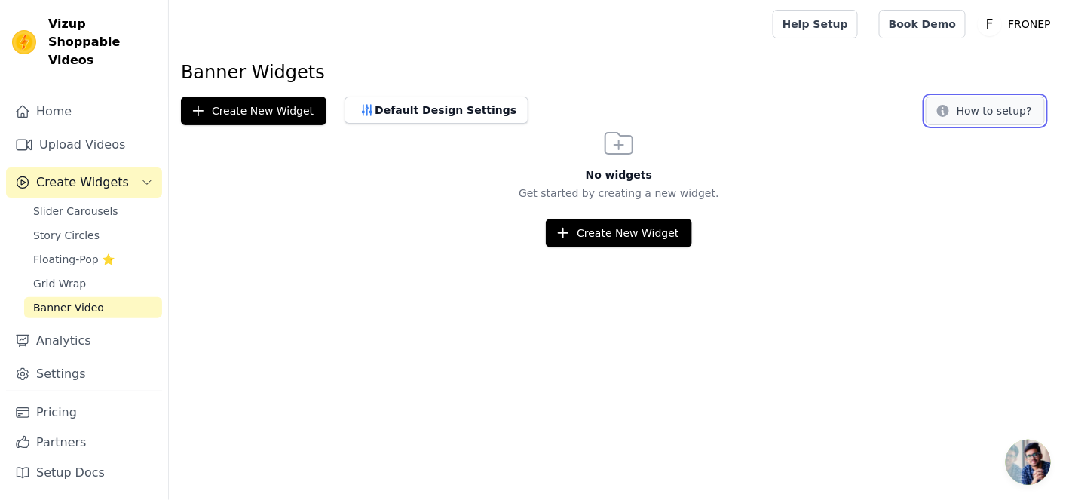
click at [972, 106] on button "How to setup?" at bounding box center [985, 110] width 119 height 29
